Goal: Information Seeking & Learning: Learn about a topic

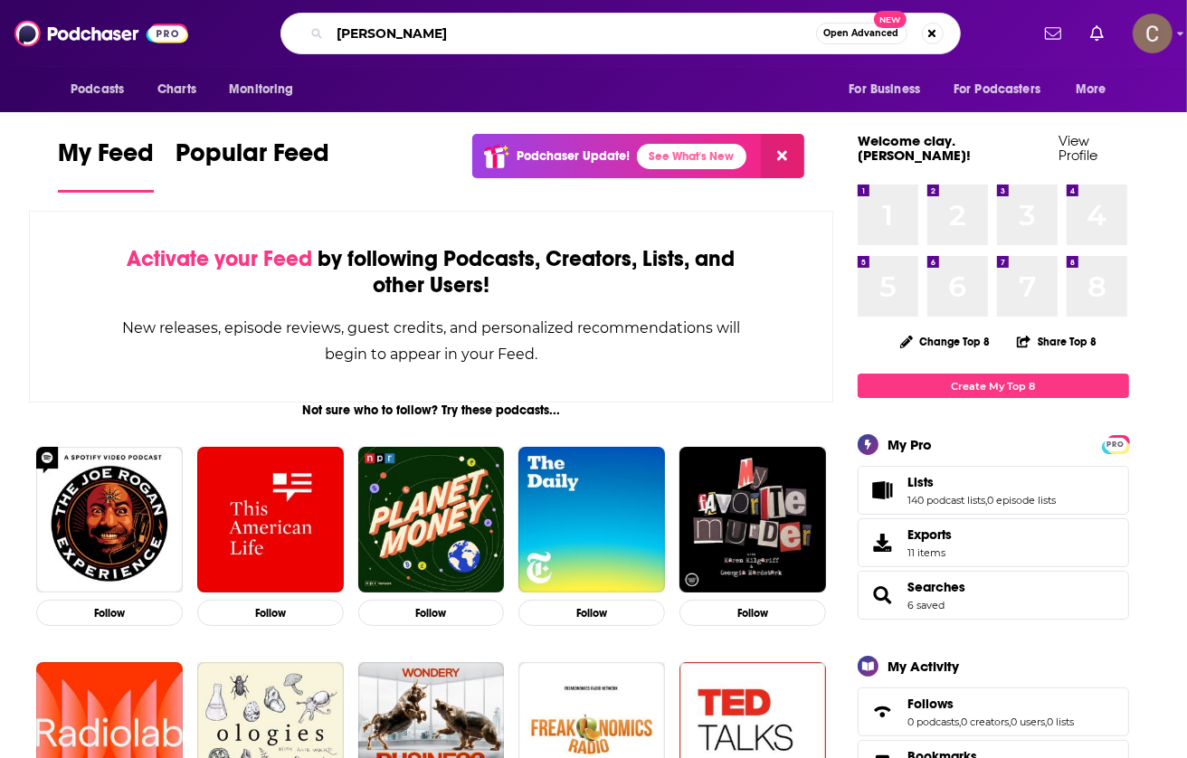
type input "[PERSON_NAME]"
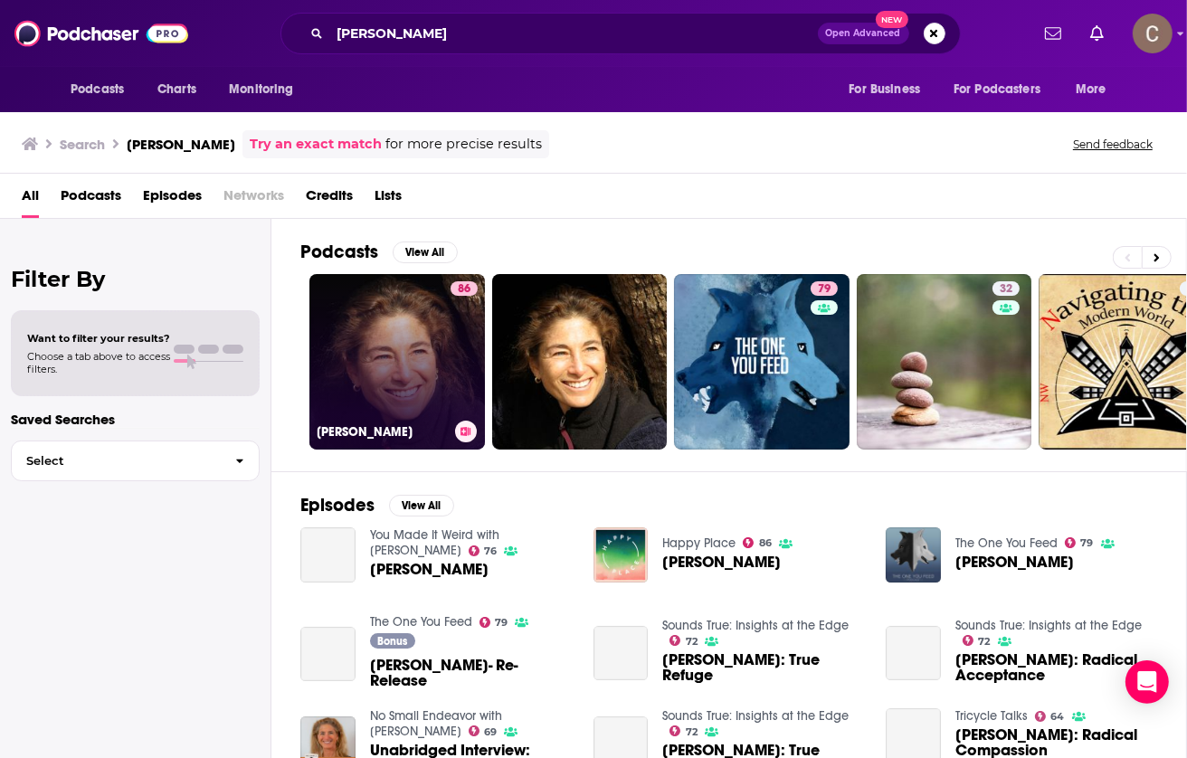
click at [435, 368] on link "86 [PERSON_NAME]" at bounding box center [396, 361] width 175 height 175
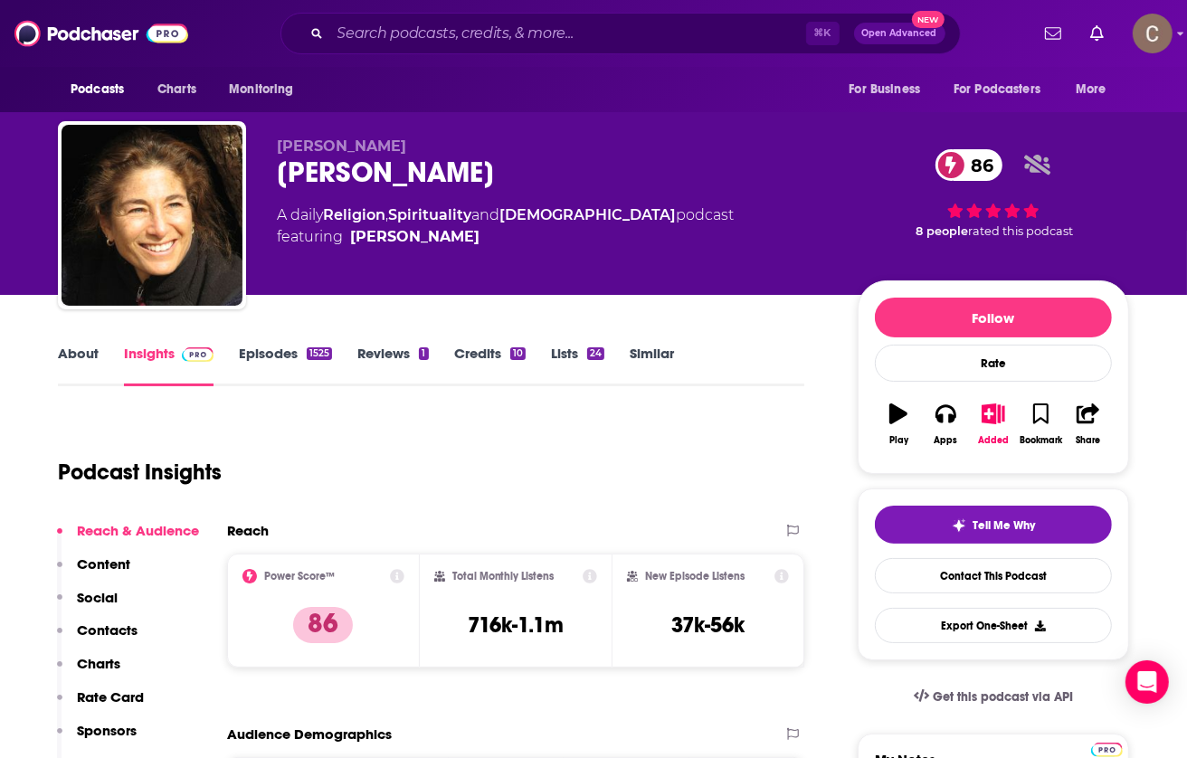
click at [295, 354] on link "Episodes 1525" at bounding box center [285, 366] width 93 height 42
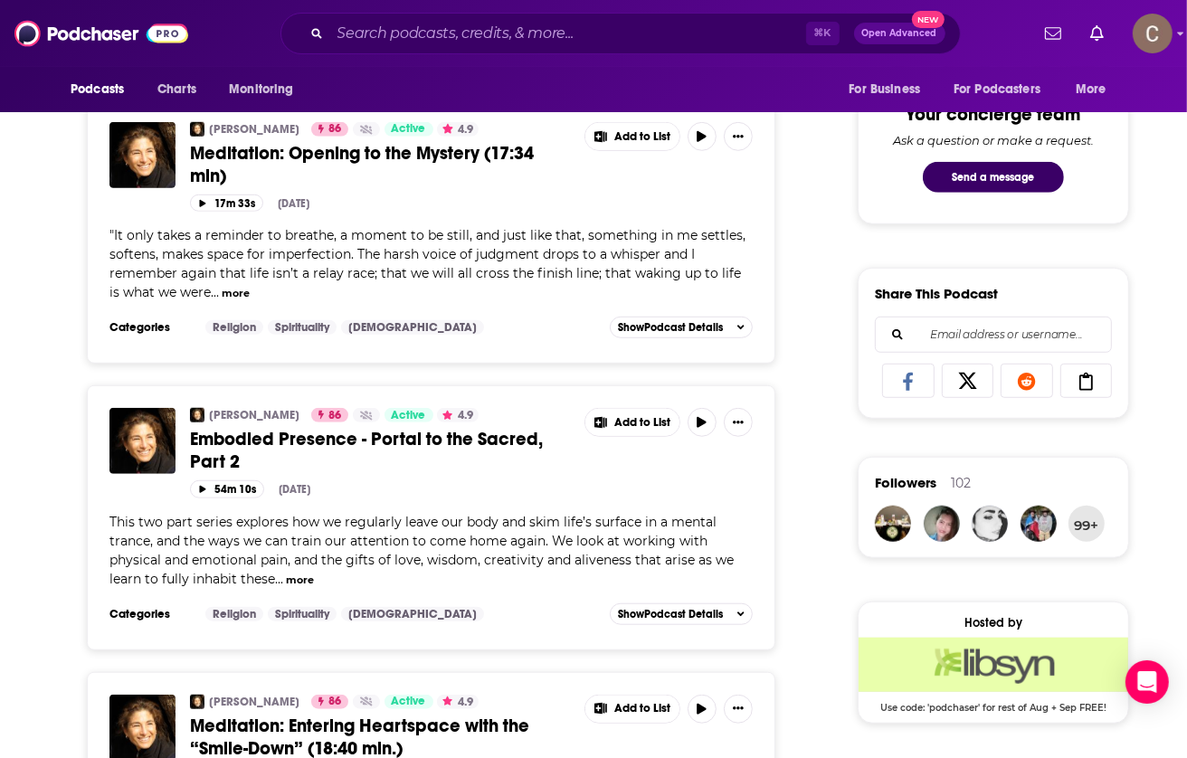
scroll to position [935, 0]
